Goal: Task Accomplishment & Management: Manage account settings

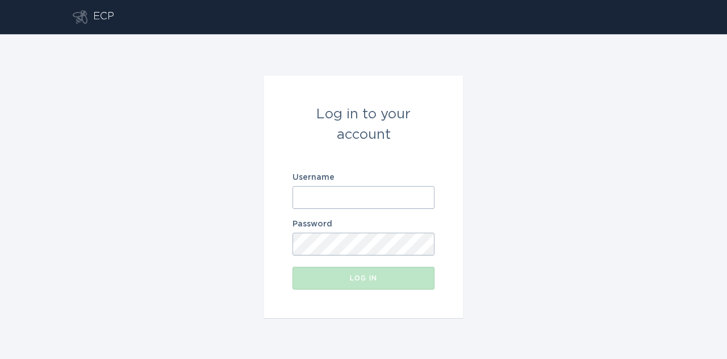
click at [467, 195] on div "Log in to your account Username Password Log in" at bounding box center [363, 196] width 727 height 324
click at [423, 200] on input "Username" at bounding box center [364, 197] width 142 height 23
click at [426, 195] on input "Username" at bounding box center [364, 197] width 142 height 23
click at [511, 264] on div "Log in to your account Username Password Log in" at bounding box center [363, 196] width 727 height 324
click at [424, 198] on input "Username" at bounding box center [364, 197] width 142 height 23
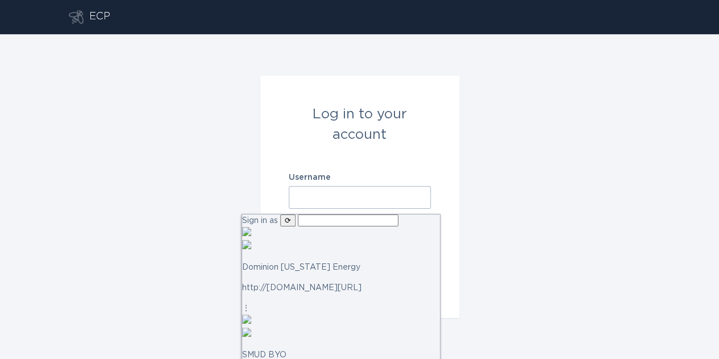
click at [369, 224] on input "text" at bounding box center [348, 220] width 101 height 12
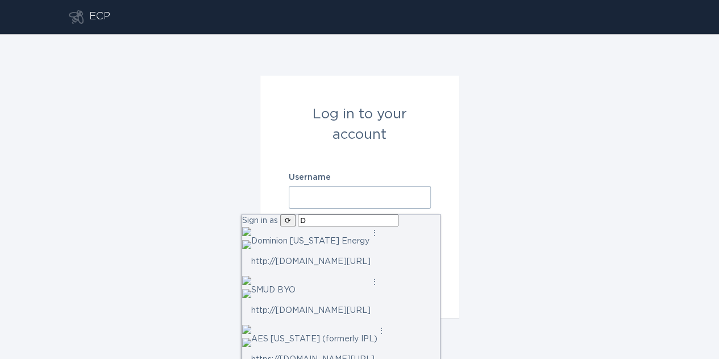
type input "DT"
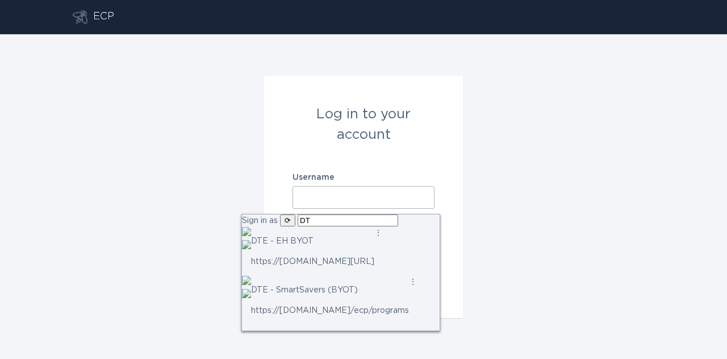
click at [366, 288] on p "DTE - SmartSavers (BYOT)" at bounding box center [330, 290] width 158 height 13
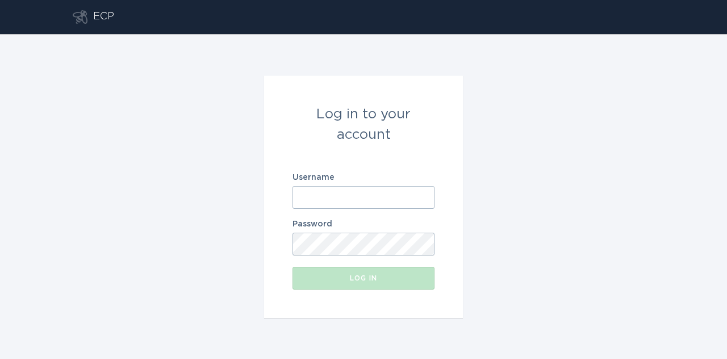
type input "[EMAIL_ADDRESS][DOMAIN_NAME]"
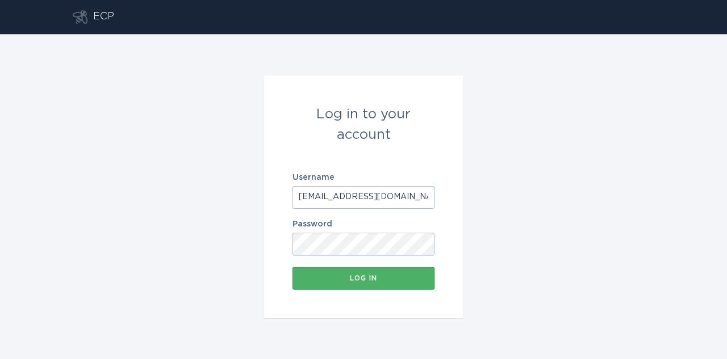
click at [398, 274] on div "Log in" at bounding box center [363, 277] width 131 height 7
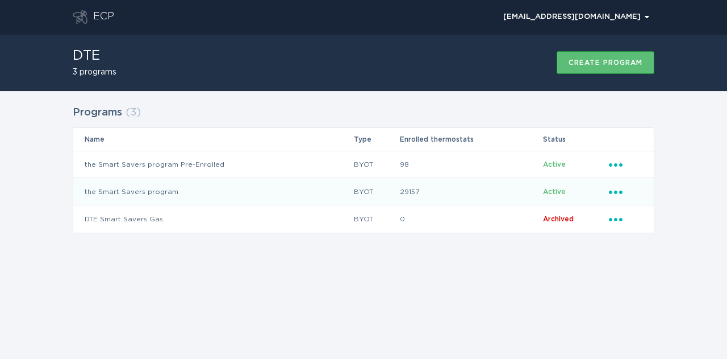
click at [615, 192] on icon "Ellipsis" at bounding box center [617, 190] width 16 height 10
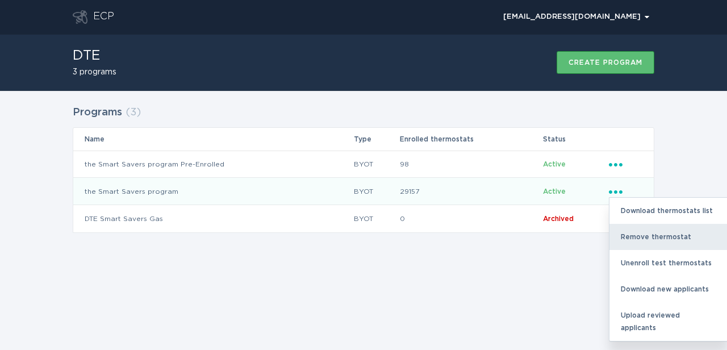
click at [622, 232] on div "Remove thermostat" at bounding box center [669, 237] width 118 height 26
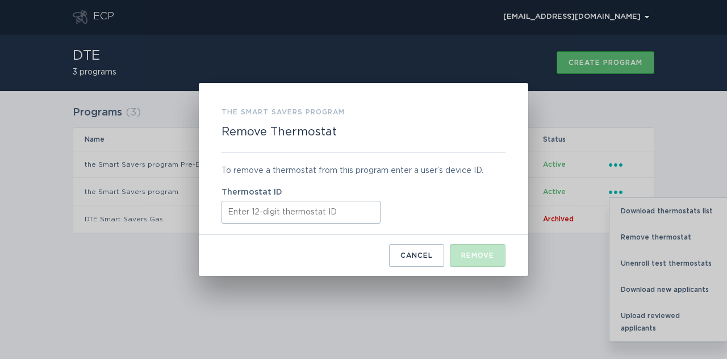
click at [328, 218] on input "Thermostat ID" at bounding box center [301, 212] width 159 height 23
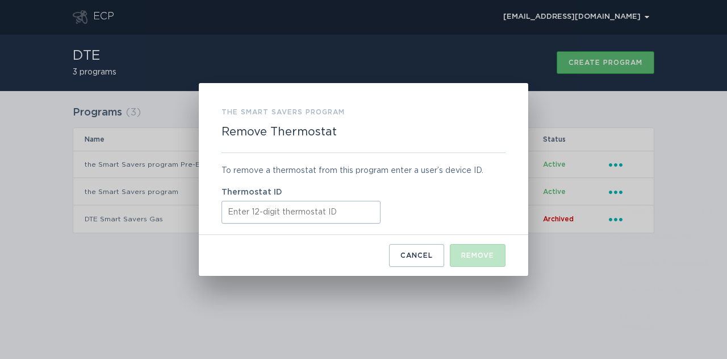
paste input "531608506507"
type input "531608506507"
click at [493, 256] on div "Remove" at bounding box center [477, 255] width 33 height 7
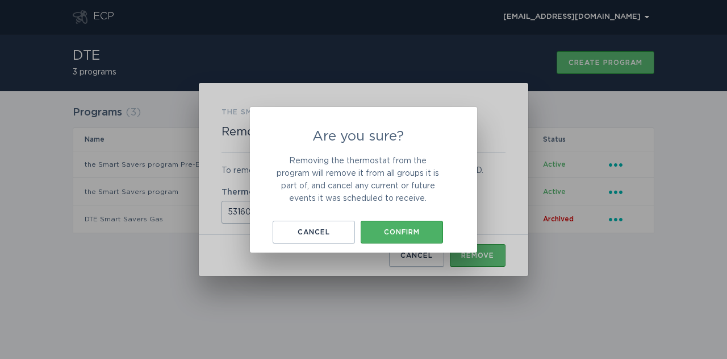
click at [430, 236] on button "Confirm" at bounding box center [402, 231] width 82 height 23
